Goal: Information Seeking & Learning: Learn about a topic

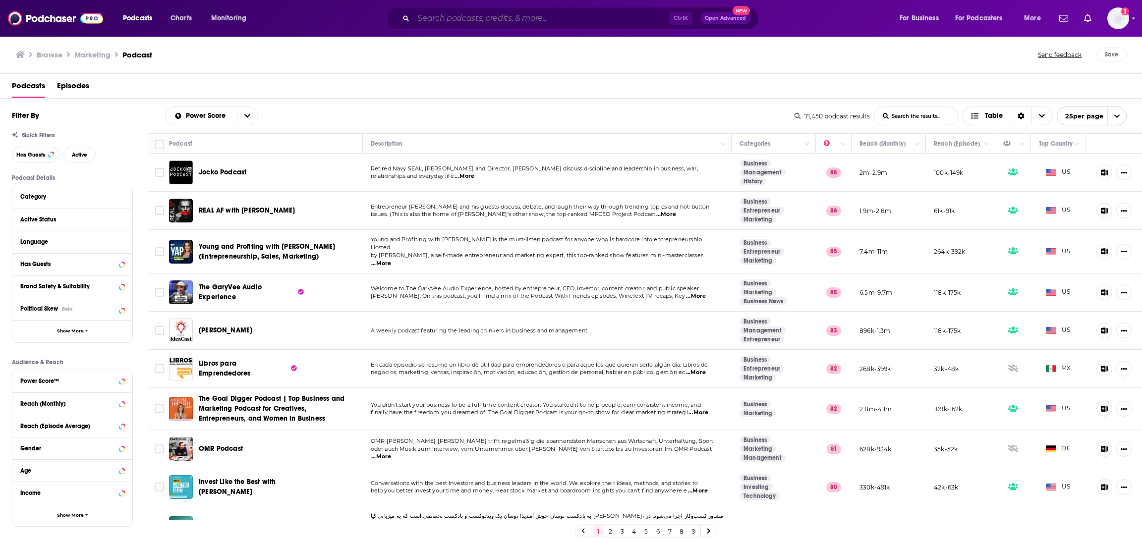
click at [440, 16] on input "Search podcasts, credits, & more..." at bounding box center [541, 18] width 256 height 16
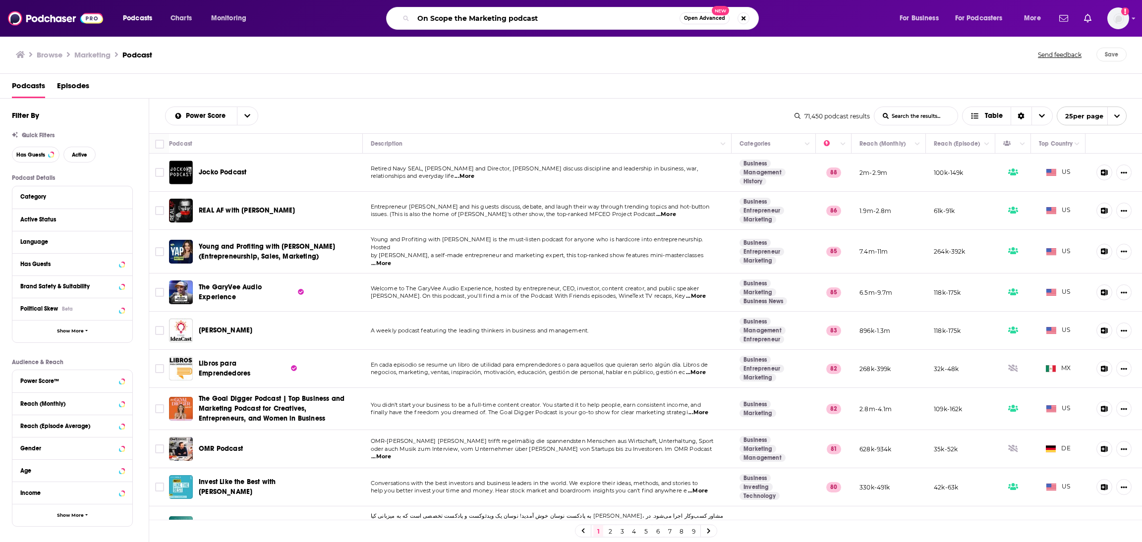
type input "On Scope the Marketing podcast"
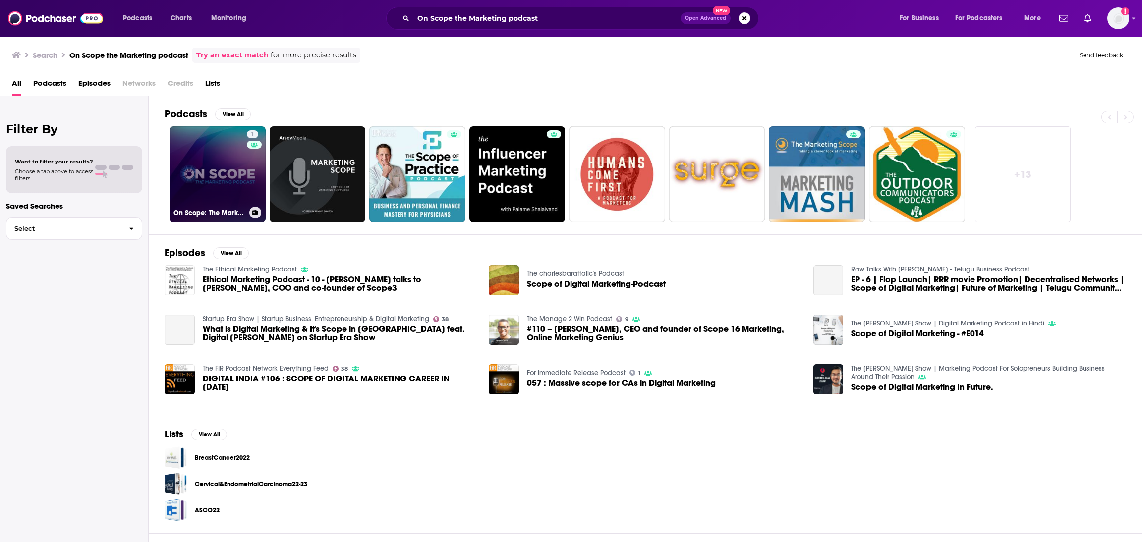
click at [231, 182] on link "1 On Scope: The Marketing Podcast" at bounding box center [217, 174] width 96 height 96
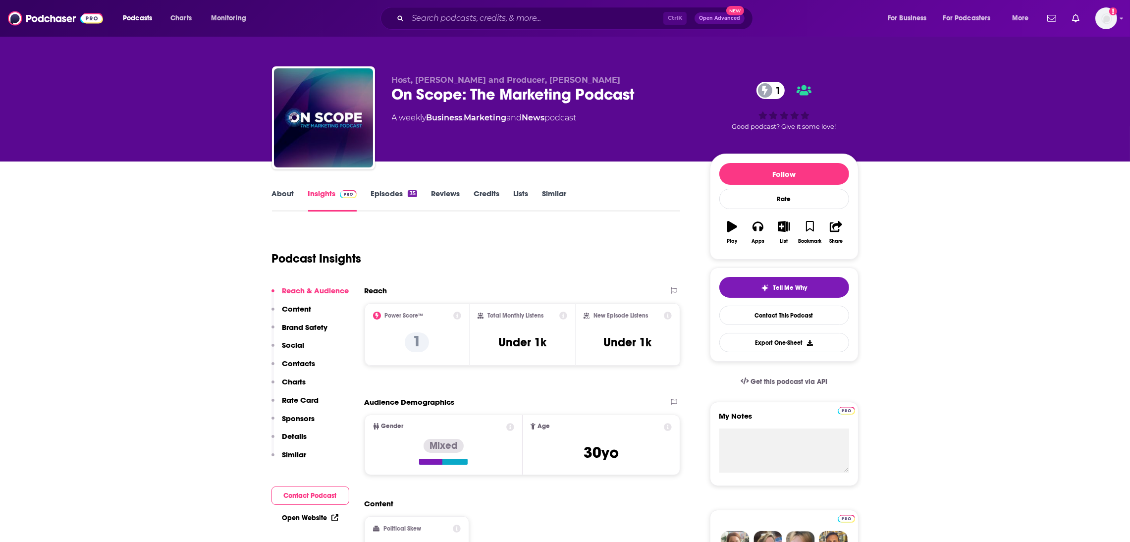
click at [278, 196] on link "About" at bounding box center [283, 200] width 22 height 23
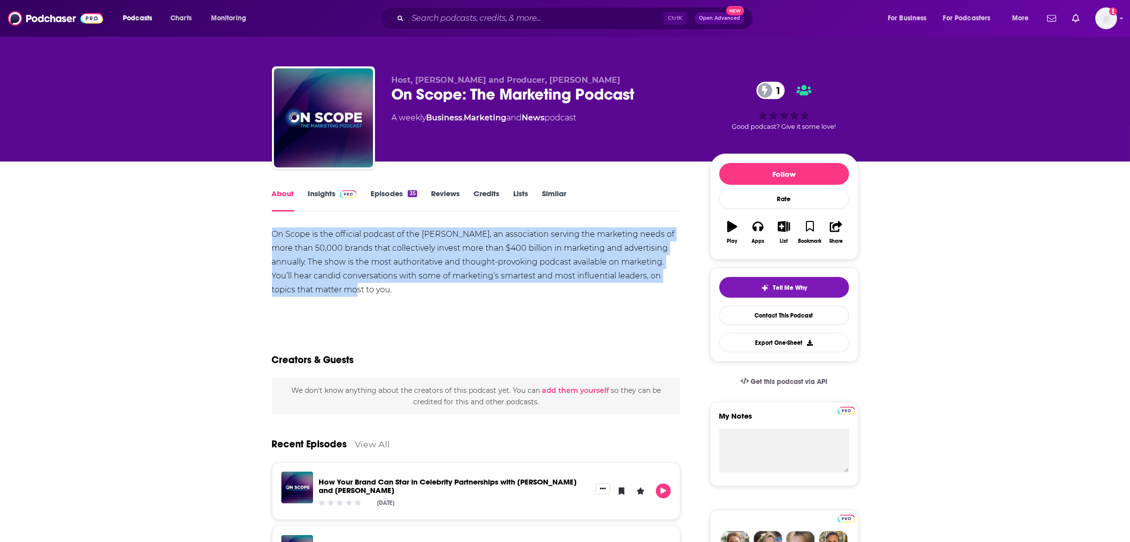
drag, startPoint x: 365, startPoint y: 291, endPoint x: 229, endPoint y: 222, distance: 152.0
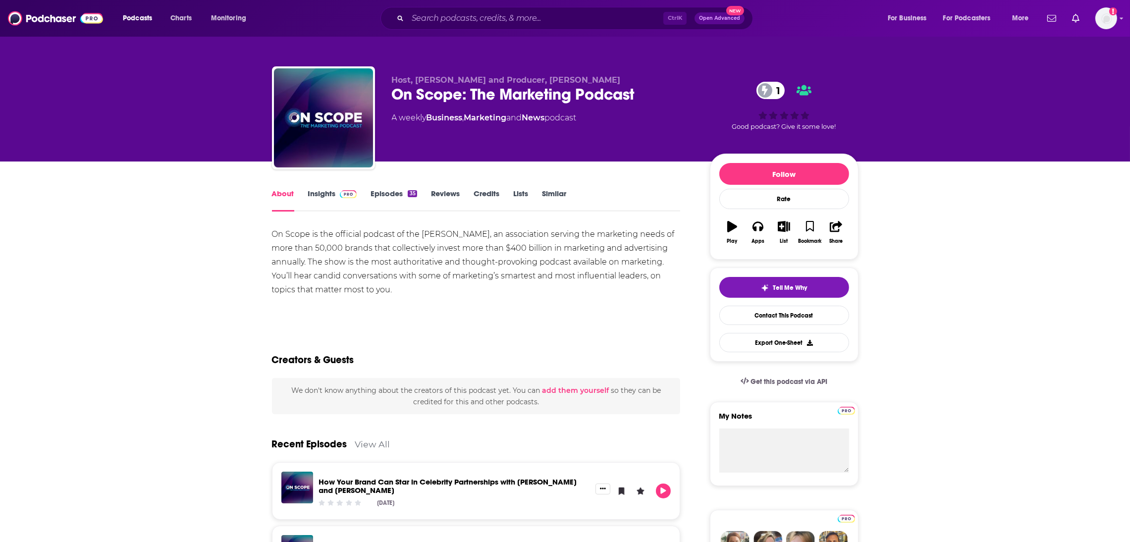
click at [525, 316] on div "Show More" at bounding box center [476, 310] width 409 height 17
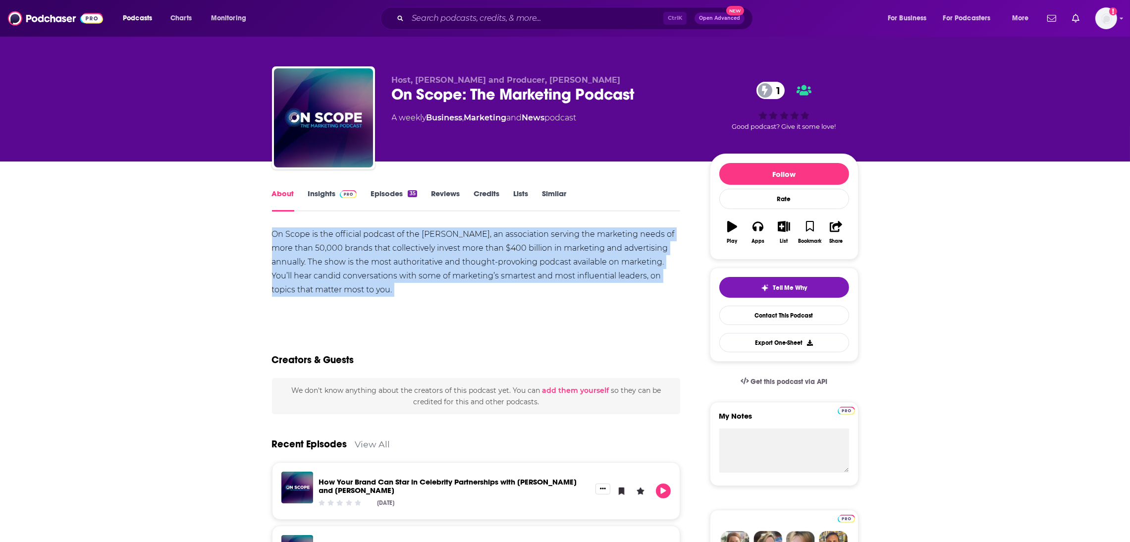
drag, startPoint x: 373, startPoint y: 297, endPoint x: 264, endPoint y: 238, distance: 123.7
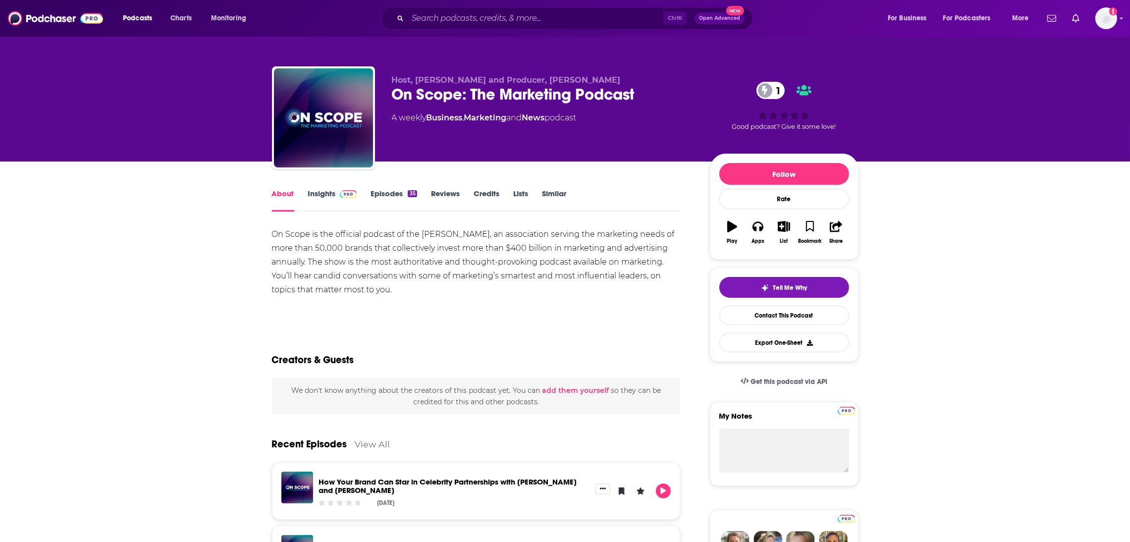
click at [325, 194] on link "Insights" at bounding box center [332, 200] width 49 height 23
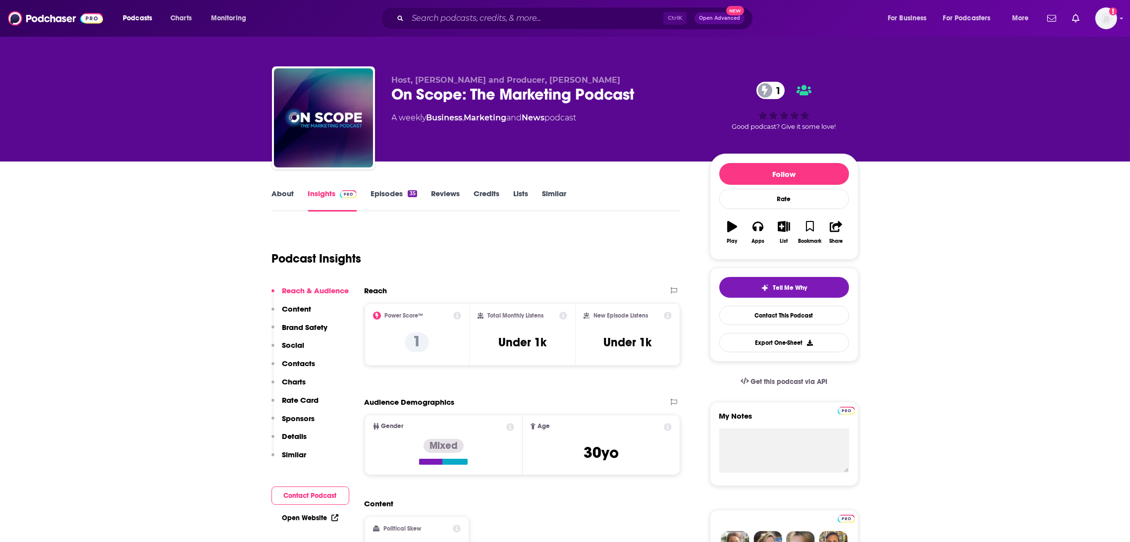
click at [402, 200] on link "Episodes 35" at bounding box center [394, 200] width 46 height 23
